Goal: Task Accomplishment & Management: Complete application form

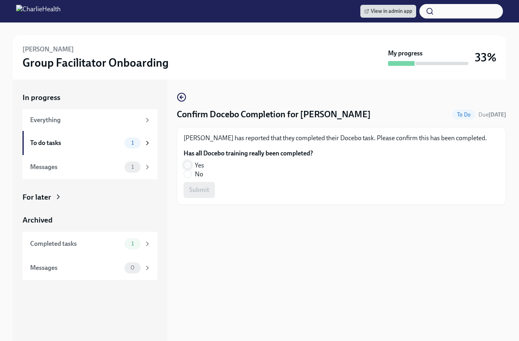
click at [191, 163] on input "Yes" at bounding box center [187, 164] width 7 height 7
radio input "true"
click at [201, 189] on span "Submit" at bounding box center [199, 190] width 20 height 8
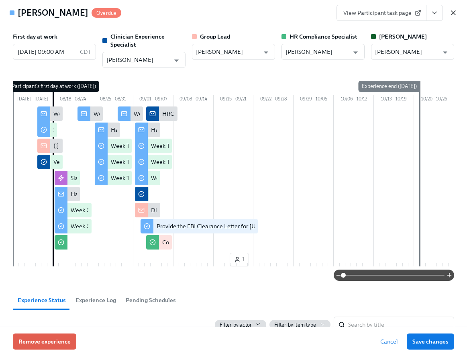
scroll to position [617, 0]
click at [455, 12] on icon "button" at bounding box center [454, 13] width 8 height 8
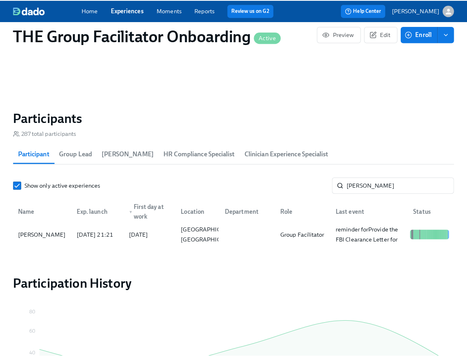
scroll to position [0, 11738]
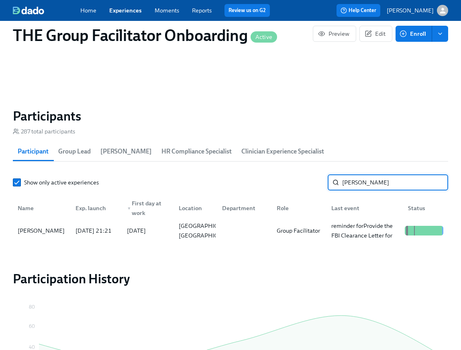
click at [360, 188] on input "[PERSON_NAME]" at bounding box center [395, 182] width 106 height 16
type input "[PERSON_NAME] di"
click at [49, 227] on div "[PERSON_NAME]" at bounding box center [41, 231] width 55 height 16
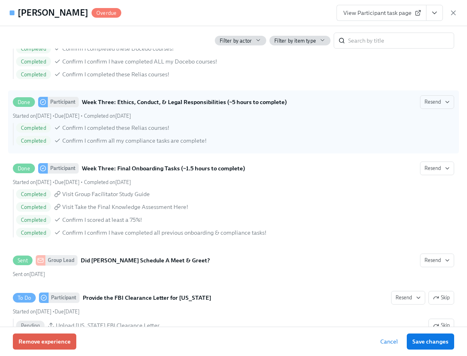
scroll to position [0, 11618]
